Goal: Book appointment/travel/reservation

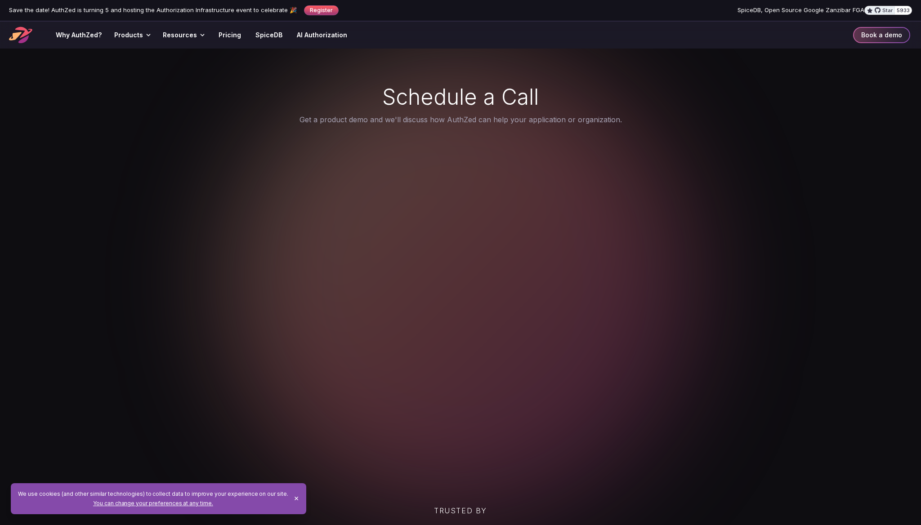
click at [190, 235] on section "Schedule a Call Get a product demo and we'll discuss how AuthZed can help your …" at bounding box center [460, 269] width 921 height 385
click at [186, 367] on section "Schedule a Call Get a product demo and we'll discuss how AuthZed can help your …" at bounding box center [460, 269] width 921 height 385
click at [290, 497] on button "✕" at bounding box center [296, 498] width 13 height 13
